Goal: Task Accomplishment & Management: Complete application form

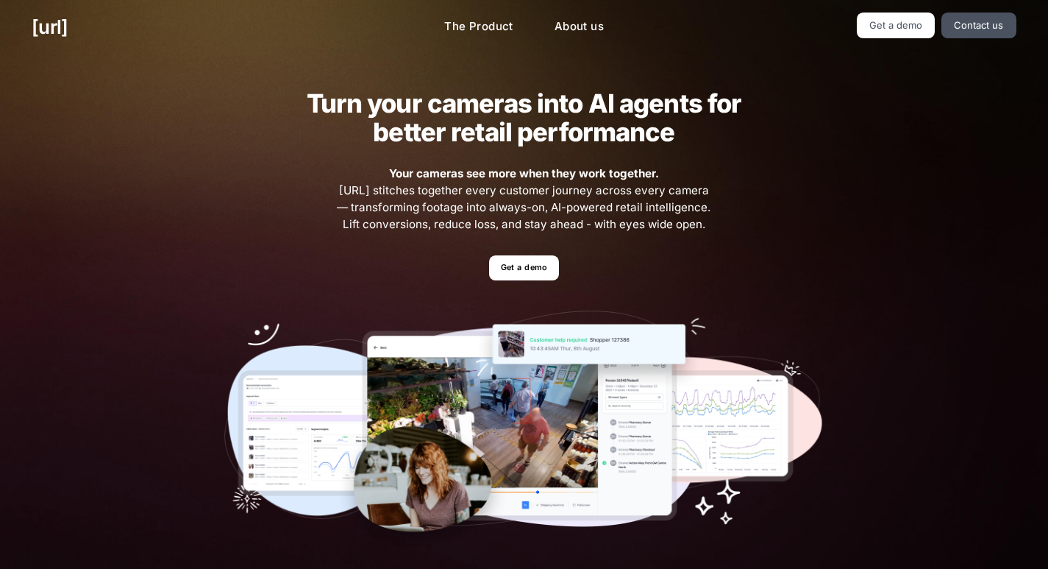
click at [141, 126] on div "Turn your cameras into AI agents for better retail performance Your cameras see…" at bounding box center [524, 321] width 1048 height 535
click at [458, 280] on ul "Get a demo" at bounding box center [524, 268] width 600 height 26
click at [510, 252] on div "Turn your cameras into AI agents for better retail performance Your cameras see…" at bounding box center [524, 321] width 663 height 535
click at [510, 276] on link "Get a demo" at bounding box center [524, 268] width 70 height 26
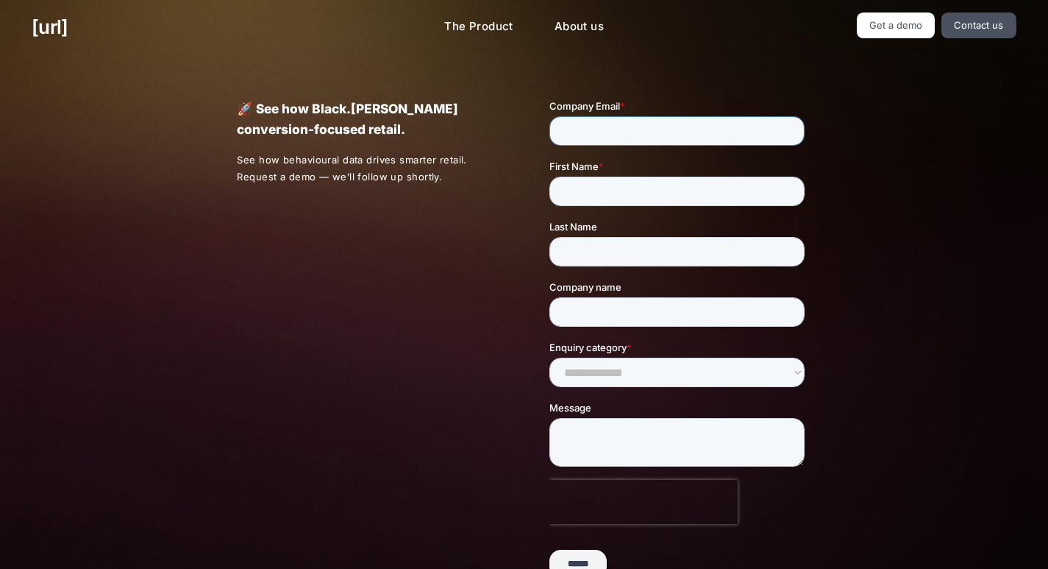
click at [603, 143] on input "Company Email *" at bounding box center [677, 130] width 255 height 29
click at [386, 333] on div "🚀 See how Black.[PERSON_NAME] conversion-focused retail. See how behavioural da…" at bounding box center [524, 351] width 638 height 594
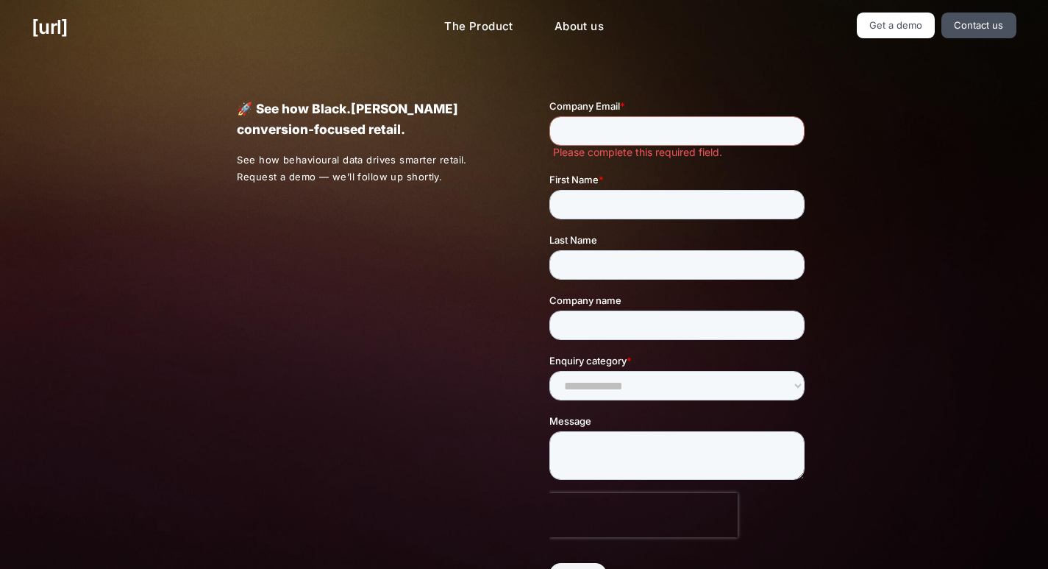
drag, startPoint x: 1202, startPoint y: 189, endPoint x: 653, endPoint y: 124, distance: 553.4
drag, startPoint x: 654, startPoint y: 129, endPoint x: 655, endPoint y: 137, distance: 7.4
click at [655, 137] on input "Company Email *" at bounding box center [677, 130] width 255 height 29
click at [596, 423] on div "Message" at bounding box center [680, 446] width 261 height 66
click at [628, 454] on textarea "****" at bounding box center [677, 455] width 255 height 49
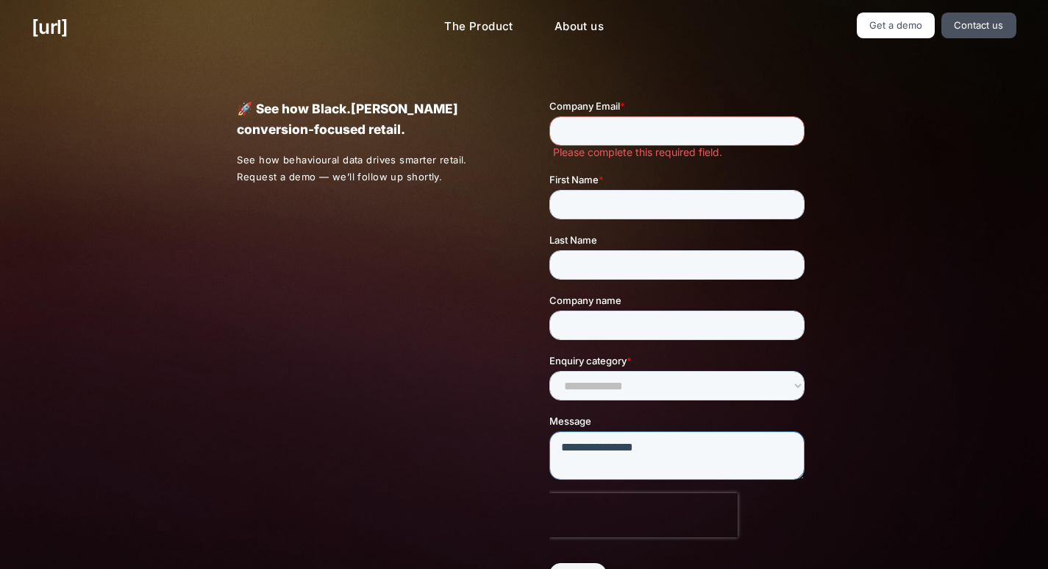
type textarea "********"
